Goal: Task Accomplishment & Management: Use online tool/utility

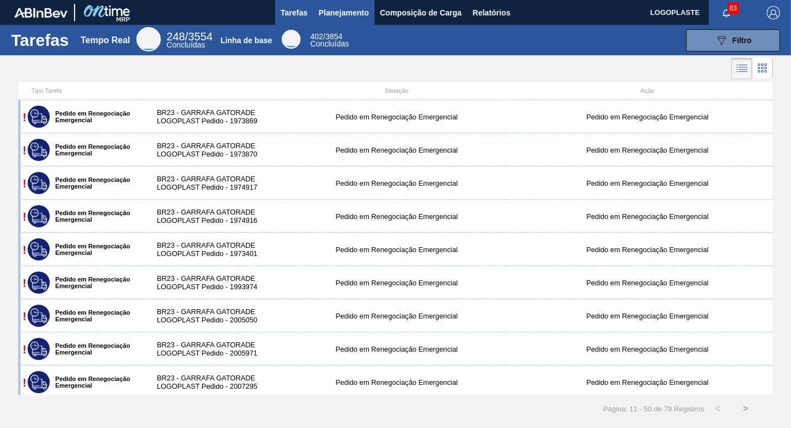
click at [343, 19] on span "Planejamento" at bounding box center [344, 12] width 50 height 13
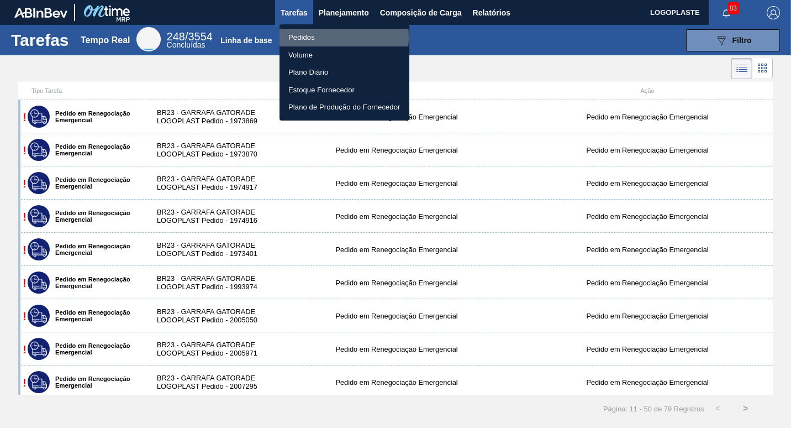
click at [309, 37] on li "Pedidos" at bounding box center [345, 38] width 130 height 18
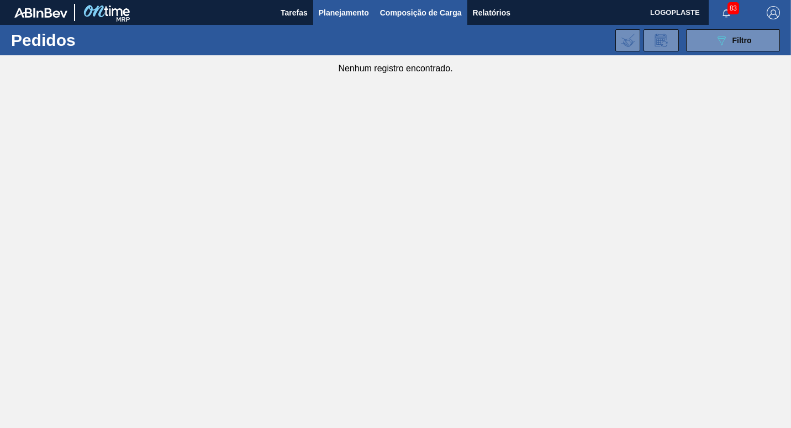
click at [428, 16] on span "Composição de Carga" at bounding box center [421, 12] width 82 height 13
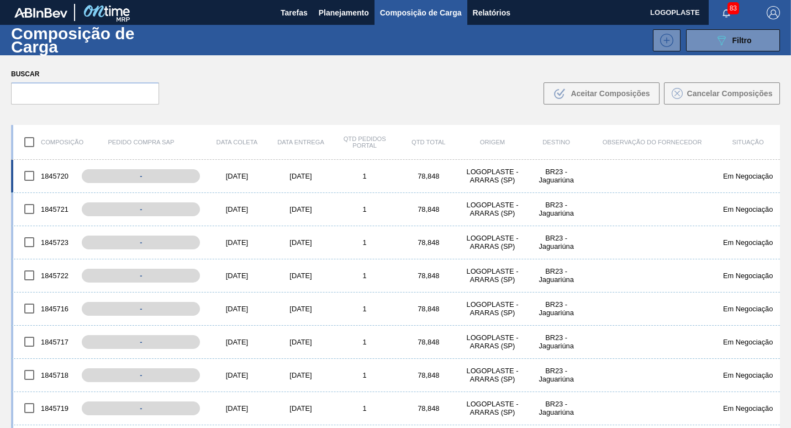
click at [52, 178] on font "1845720" at bounding box center [55, 176] width 28 height 8
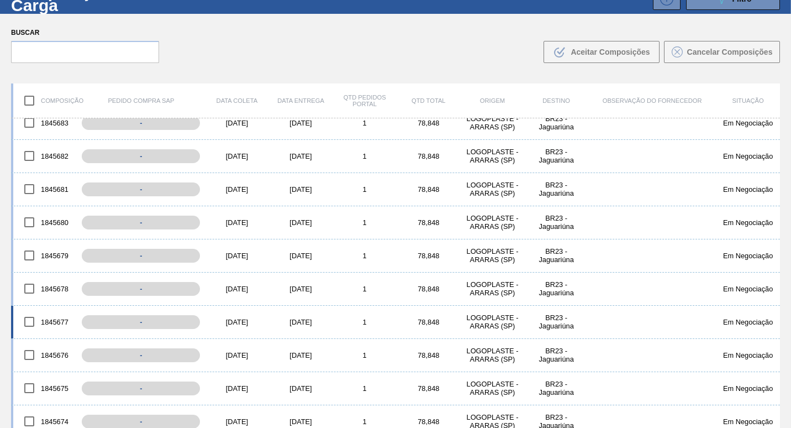
scroll to position [80, 0]
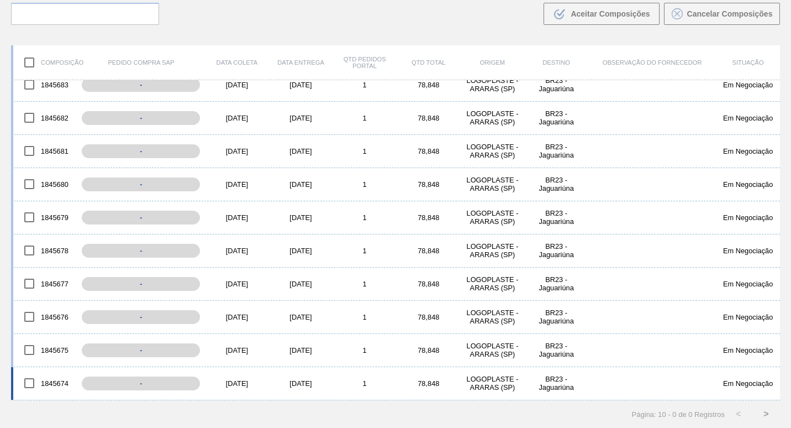
click at [758, 381] on div "Em Negociação" at bounding box center [748, 383] width 64 height 8
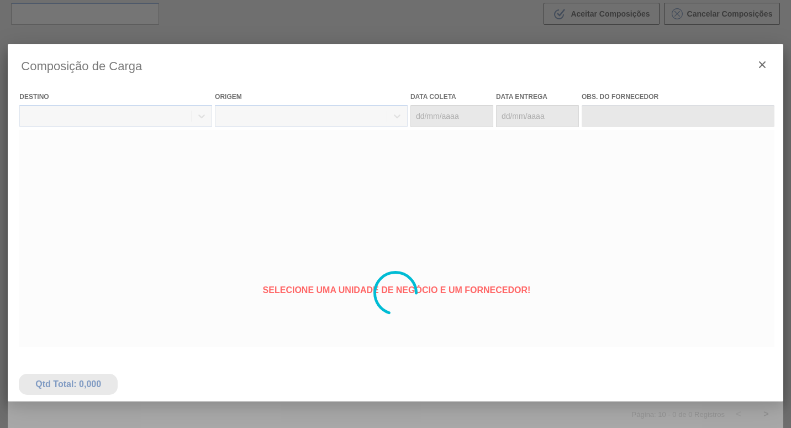
type coleta "21/10/2025"
type Entrega "22/10/2025"
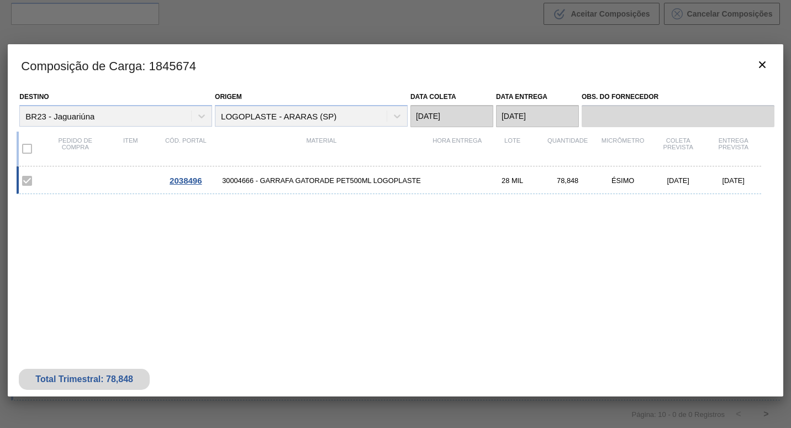
click at [192, 178] on span "2038496" at bounding box center [186, 180] width 32 height 9
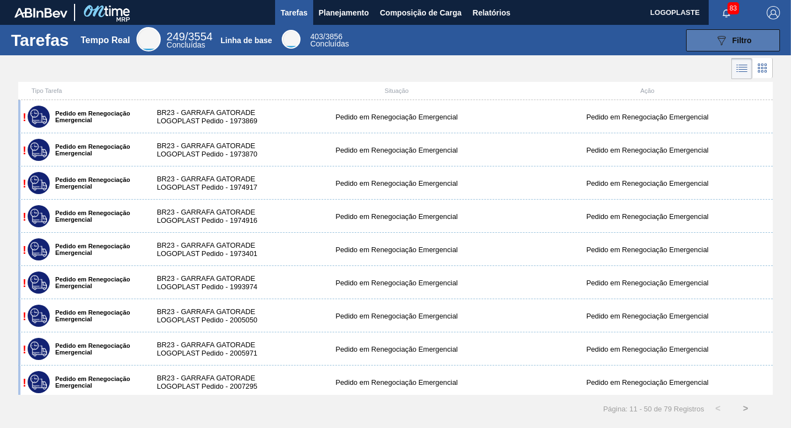
click at [739, 37] on span "Filtro" at bounding box center [742, 40] width 19 height 9
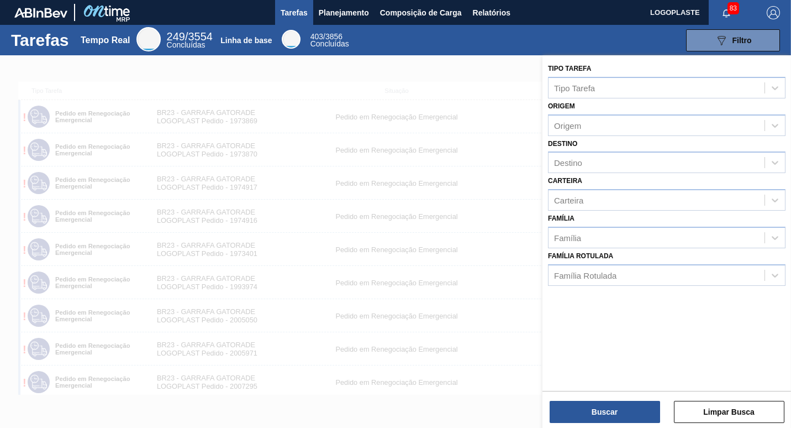
click at [600, 33] on div "089F7B8B-B2A5-4AFE-B5C0-19BA573D28AC Filtro" at bounding box center [569, 40] width 431 height 22
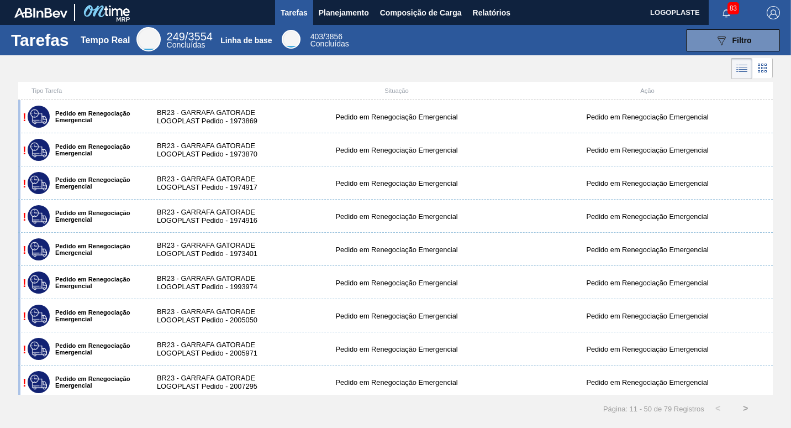
click at [761, 69] on icon at bounding box center [762, 67] width 13 height 13
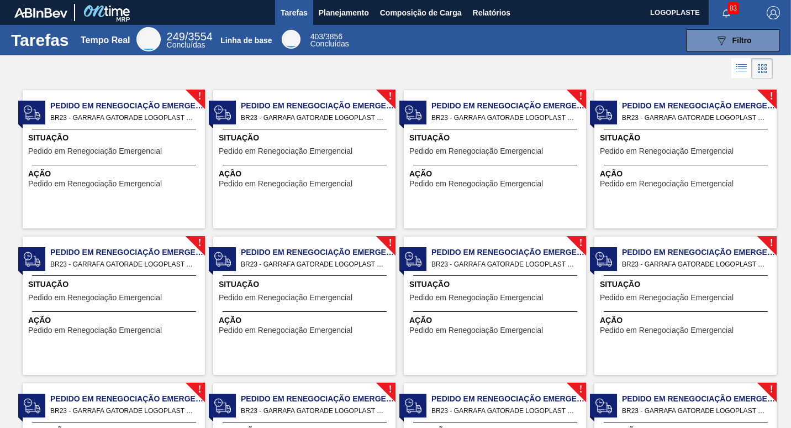
click at [194, 93] on div "!" at bounding box center [205, 89] width 39 height 39
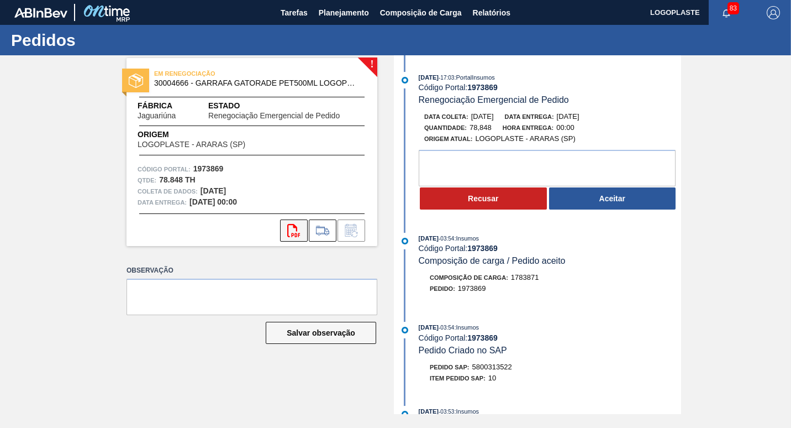
click at [289, 228] on icon "svg{fill:#ff0000}" at bounding box center [293, 230] width 13 height 13
